Goal: Task Accomplishment & Management: Use online tool/utility

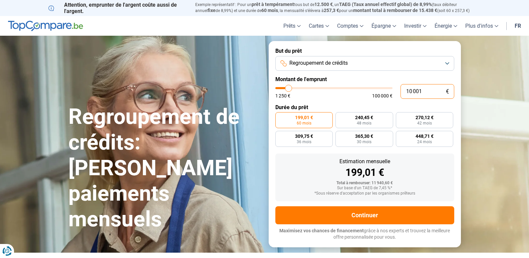
drag, startPoint x: 424, startPoint y: 92, endPoint x: 371, endPoint y: 90, distance: 52.8
click at [371, 90] on div "10 001 € 1 250 € 100 000 €" at bounding box center [364, 91] width 179 height 15
type input "10000"
radio input "true"
type input "5"
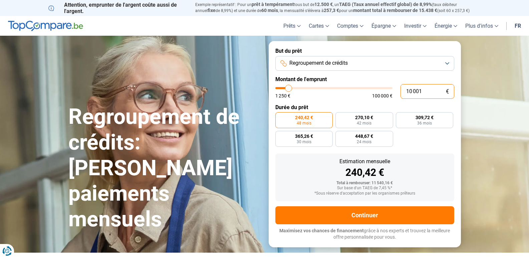
type input "1250"
type input "57"
type input "1250"
type input "570"
type input "1250"
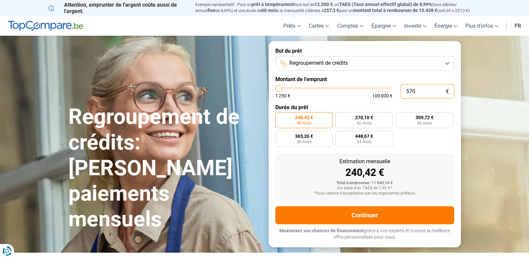
type input "5 700"
type input "5750"
type input "57 000"
type input "57000"
radio input "false"
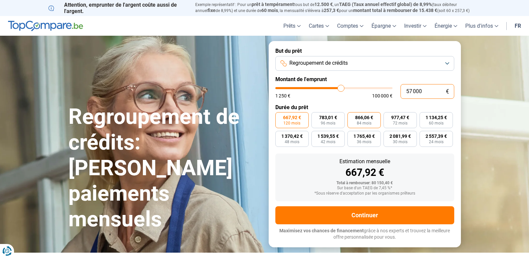
type input "57 000"
click at [369, 120] on span "866,06 €" at bounding box center [364, 117] width 18 height 5
click at [352, 116] on input "866,06 € 84 mois" at bounding box center [349, 114] width 4 height 4
radio input "true"
click at [318, 116] on label "783,01 € 96 mois" at bounding box center [327, 120] width 33 height 16
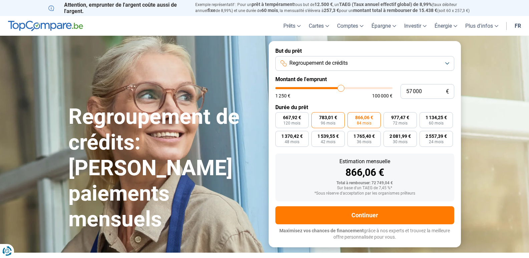
click at [316, 116] on input "783,01 € 96 mois" at bounding box center [313, 114] width 4 height 4
radio input "true"
